Goal: Check status: Check status

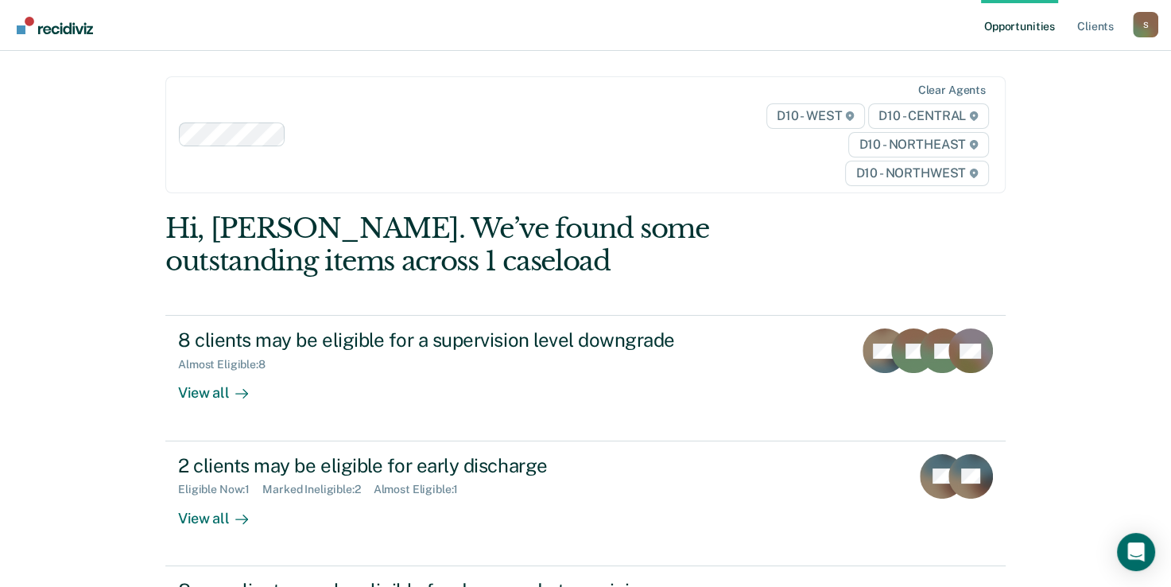
scroll to position [80, 0]
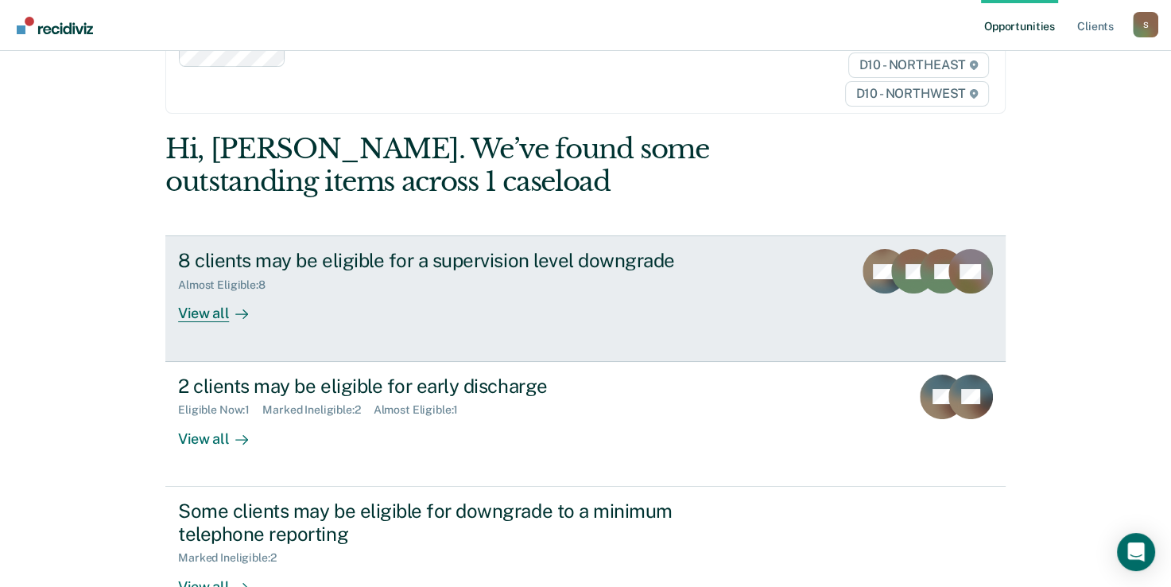
click at [197, 314] on div "View all" at bounding box center [222, 307] width 89 height 31
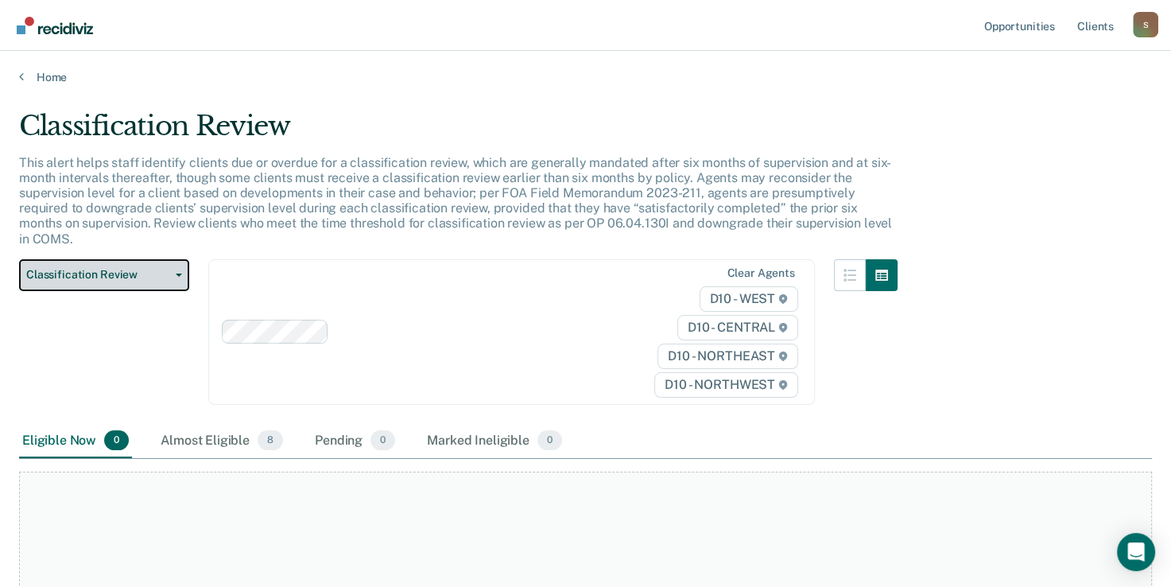
click at [118, 268] on span "Classification Review" at bounding box center [97, 275] width 143 height 14
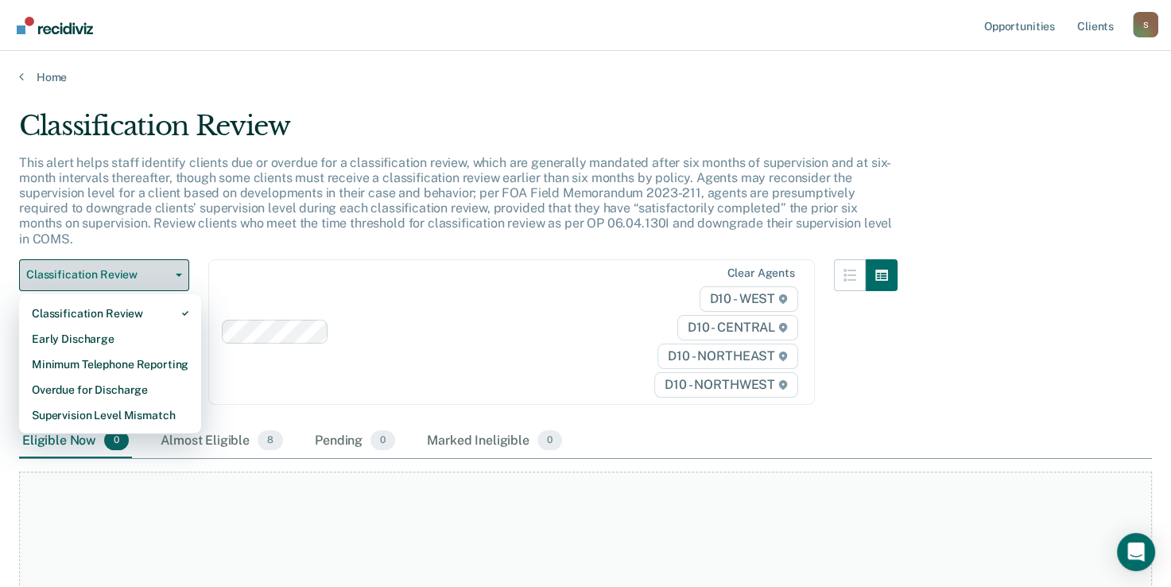
click at [118, 268] on span "Classification Review" at bounding box center [97, 275] width 143 height 14
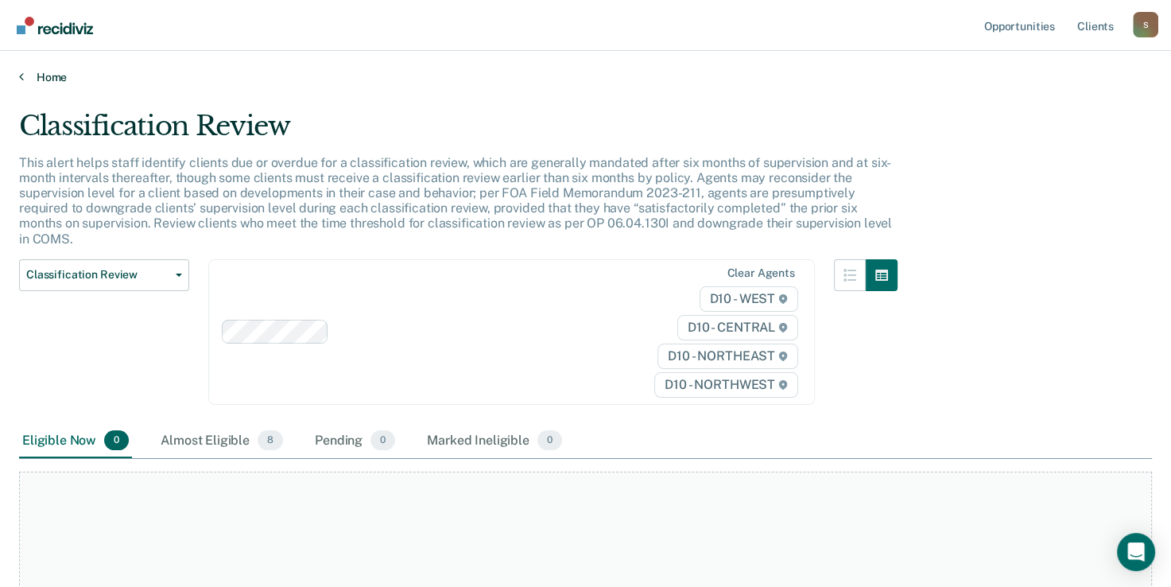
click at [20, 73] on icon at bounding box center [21, 76] width 5 height 13
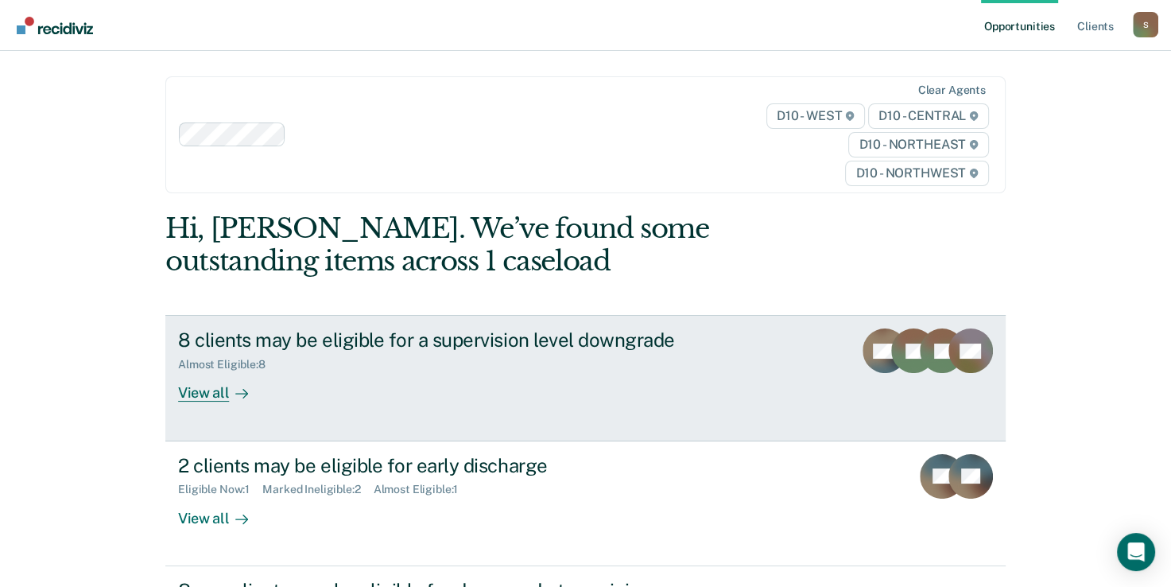
scroll to position [159, 0]
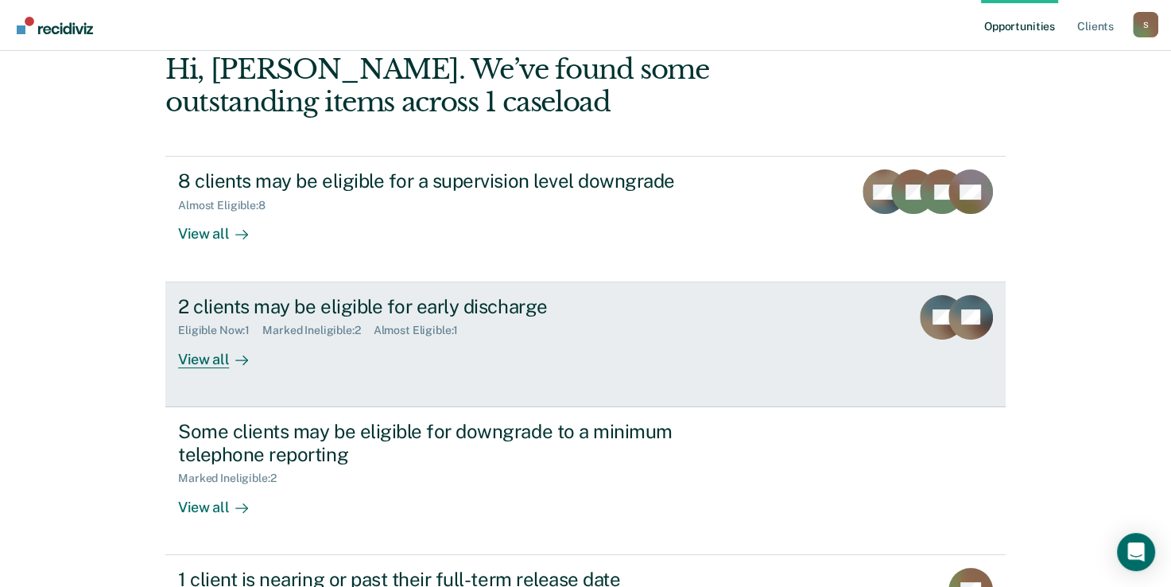
click at [204, 359] on div "View all" at bounding box center [222, 352] width 89 height 31
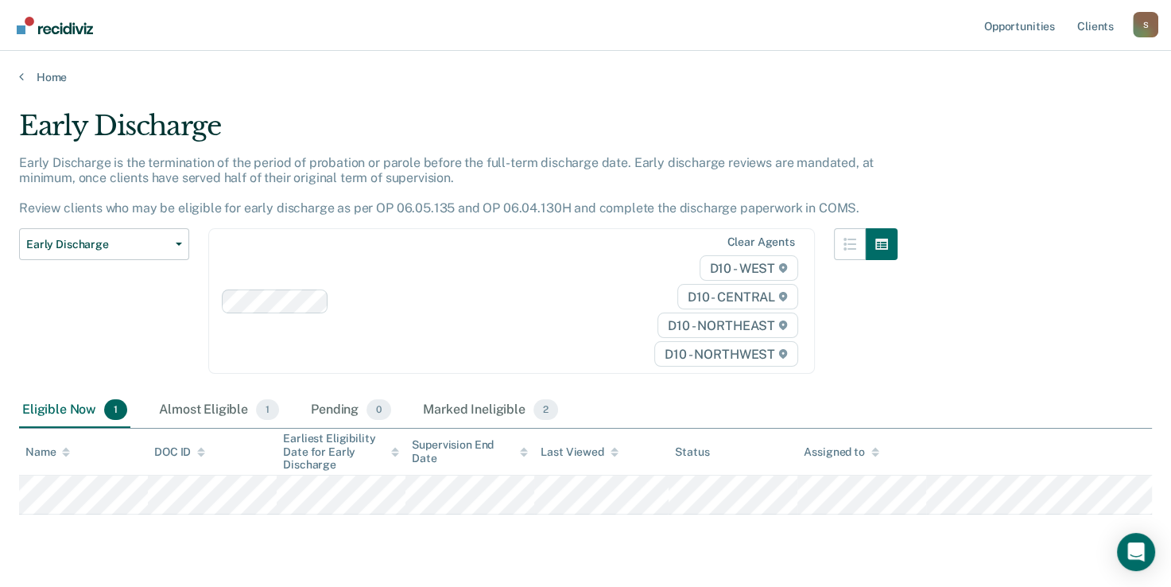
scroll to position [40, 0]
